Goal: Information Seeking & Learning: Learn about a topic

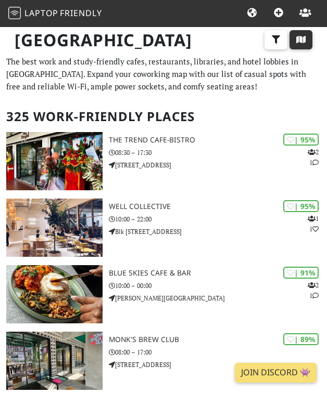
click at [295, 41] on icon "button" at bounding box center [300, 39] width 10 height 8
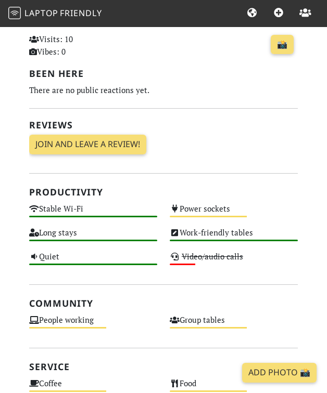
scroll to position [246, 0]
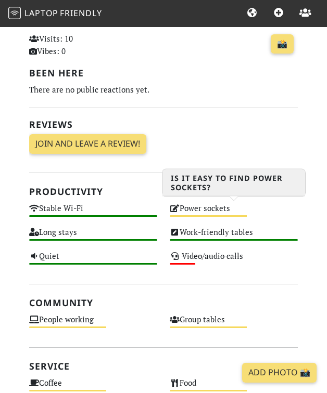
click at [207, 214] on div "Power sockets Medium" at bounding box center [233, 213] width 140 height 24
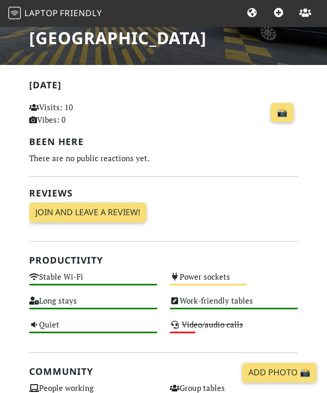
scroll to position [174, 0]
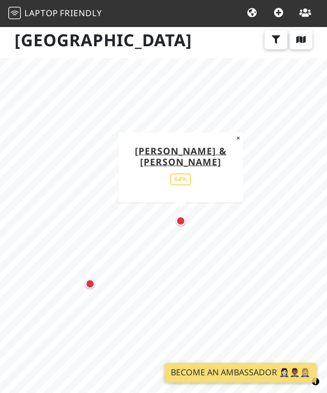
click at [182, 219] on div "Map marker" at bounding box center [180, 220] width 9 height 9
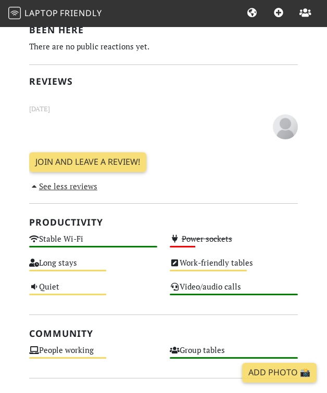
scroll to position [294, 0]
